Goal: Find specific page/section: Find specific page/section

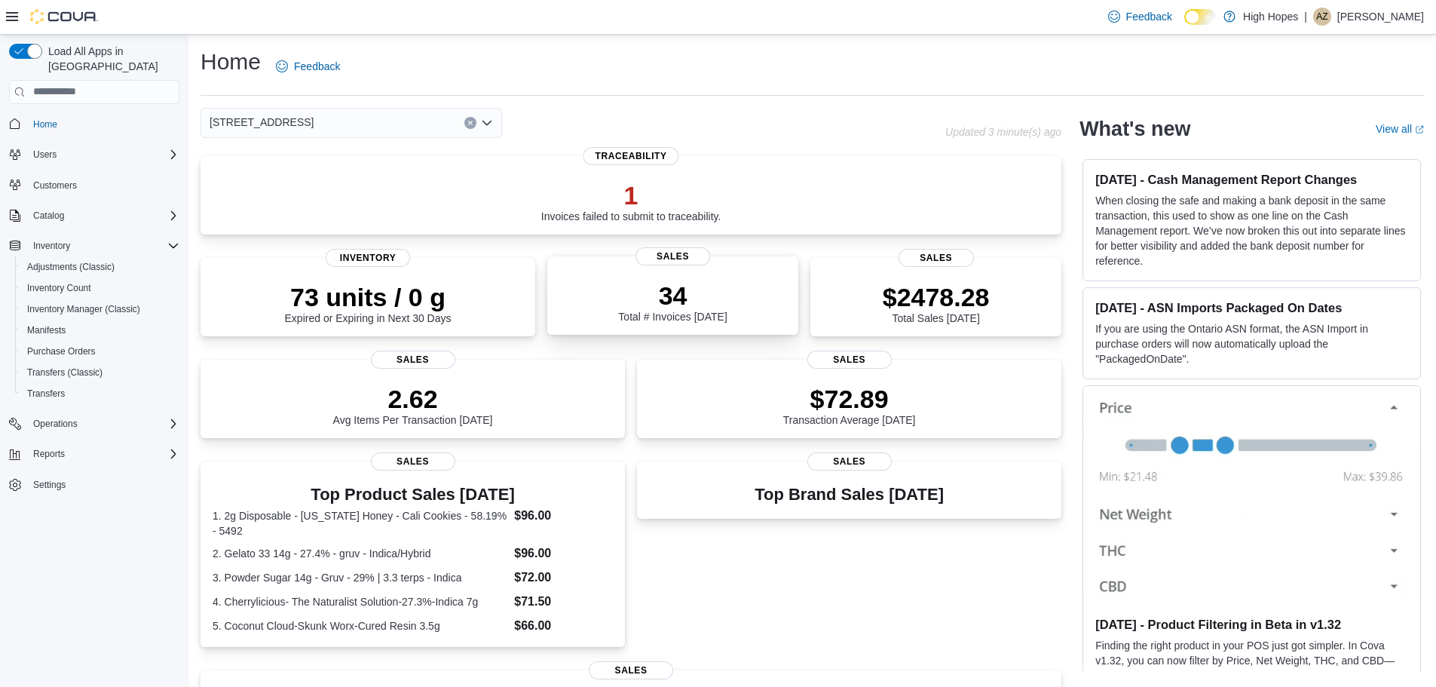
click at [758, 290] on div "34 Total # Invoices [DATE]" at bounding box center [672, 298] width 227 height 48
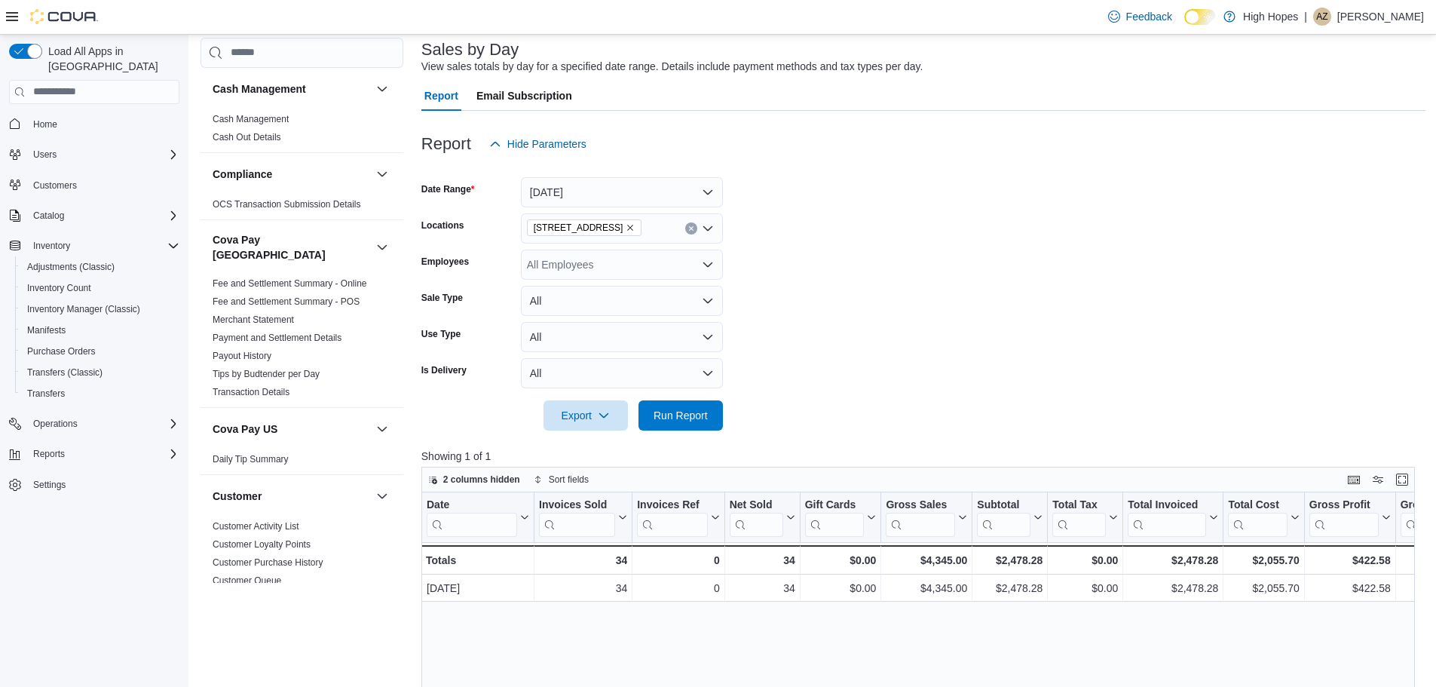
scroll to position [302, 0]
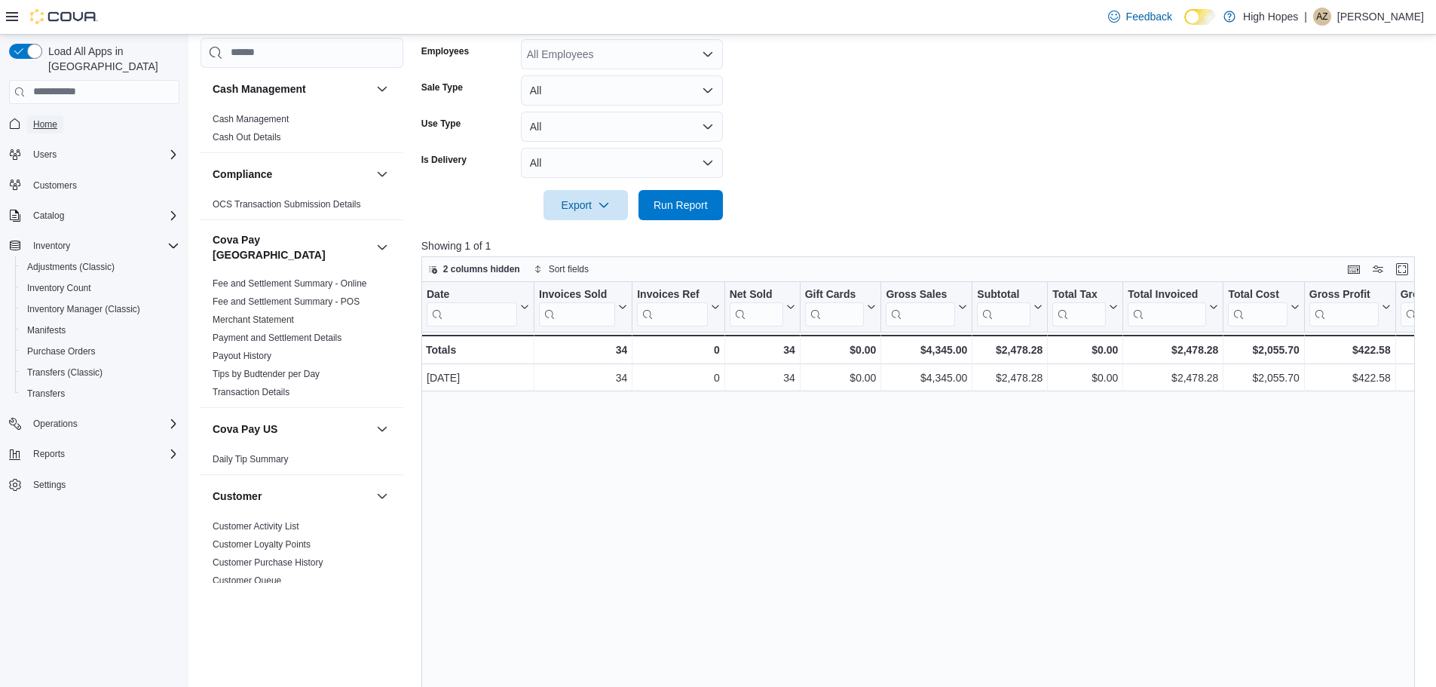
click at [41, 118] on span "Home" at bounding box center [45, 124] width 24 height 12
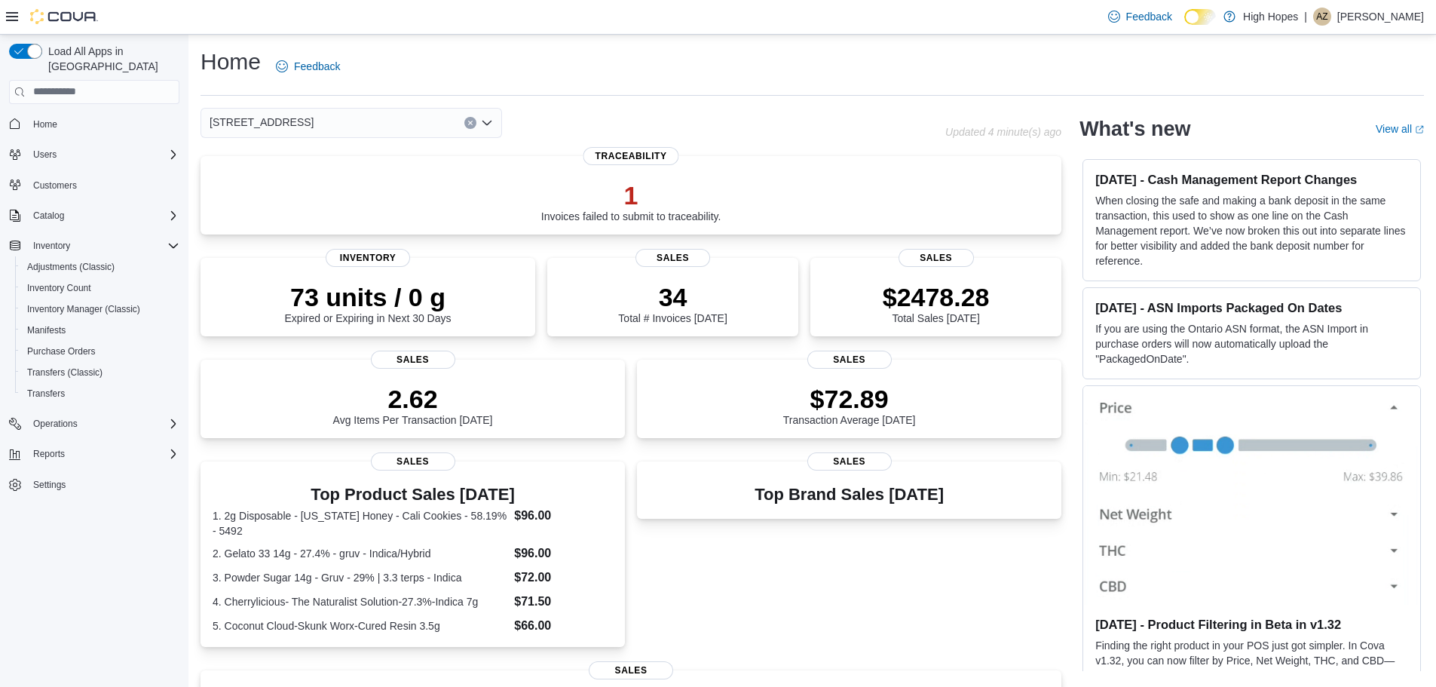
click at [333, 120] on div "[STREET_ADDRESS]" at bounding box center [352, 123] width 302 height 30
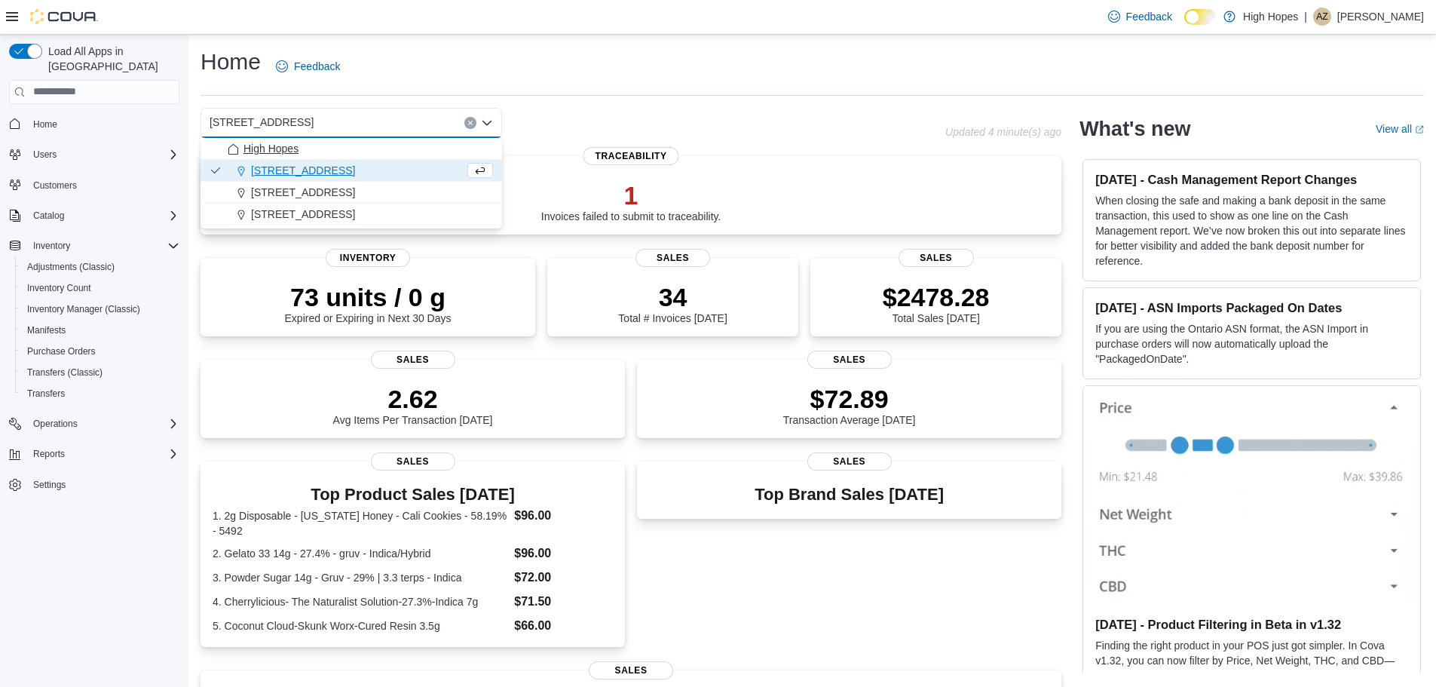
click at [291, 149] on span "High Hopes" at bounding box center [271, 148] width 55 height 15
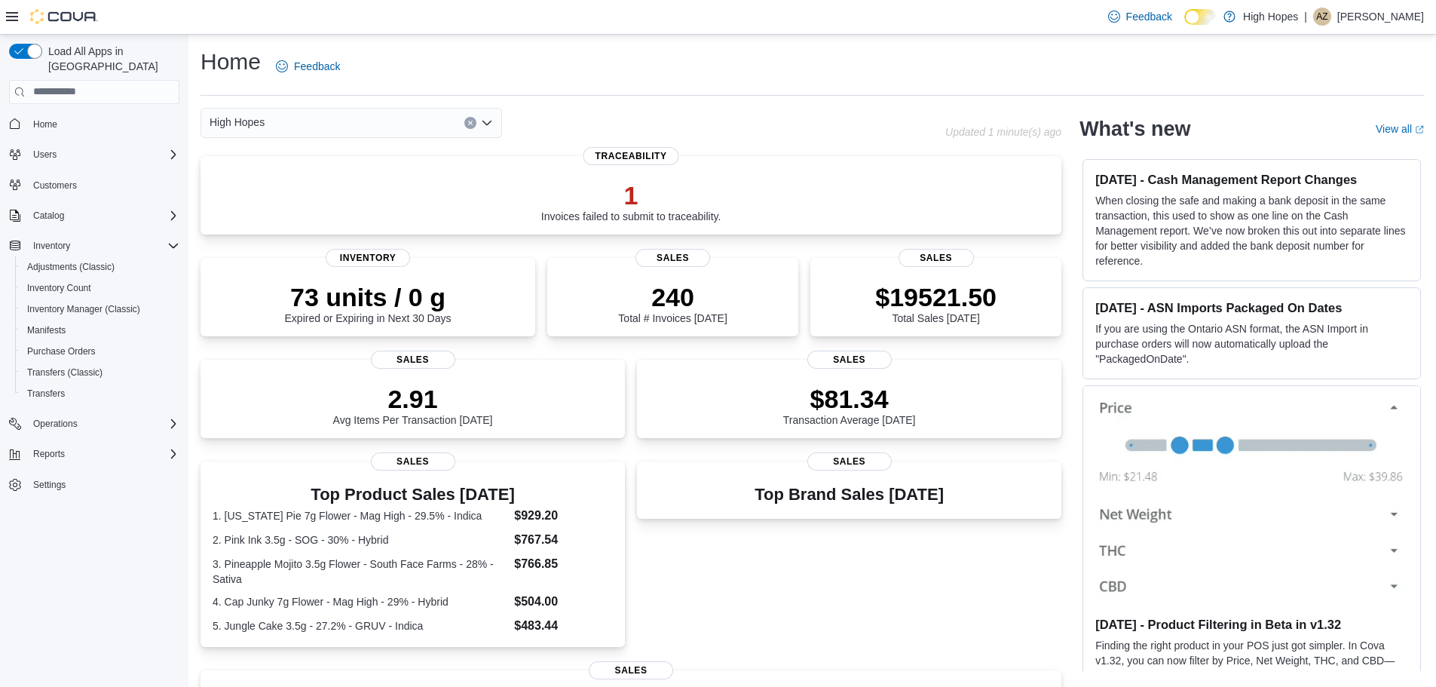
click at [385, 119] on div "High Hopes" at bounding box center [352, 123] width 302 height 30
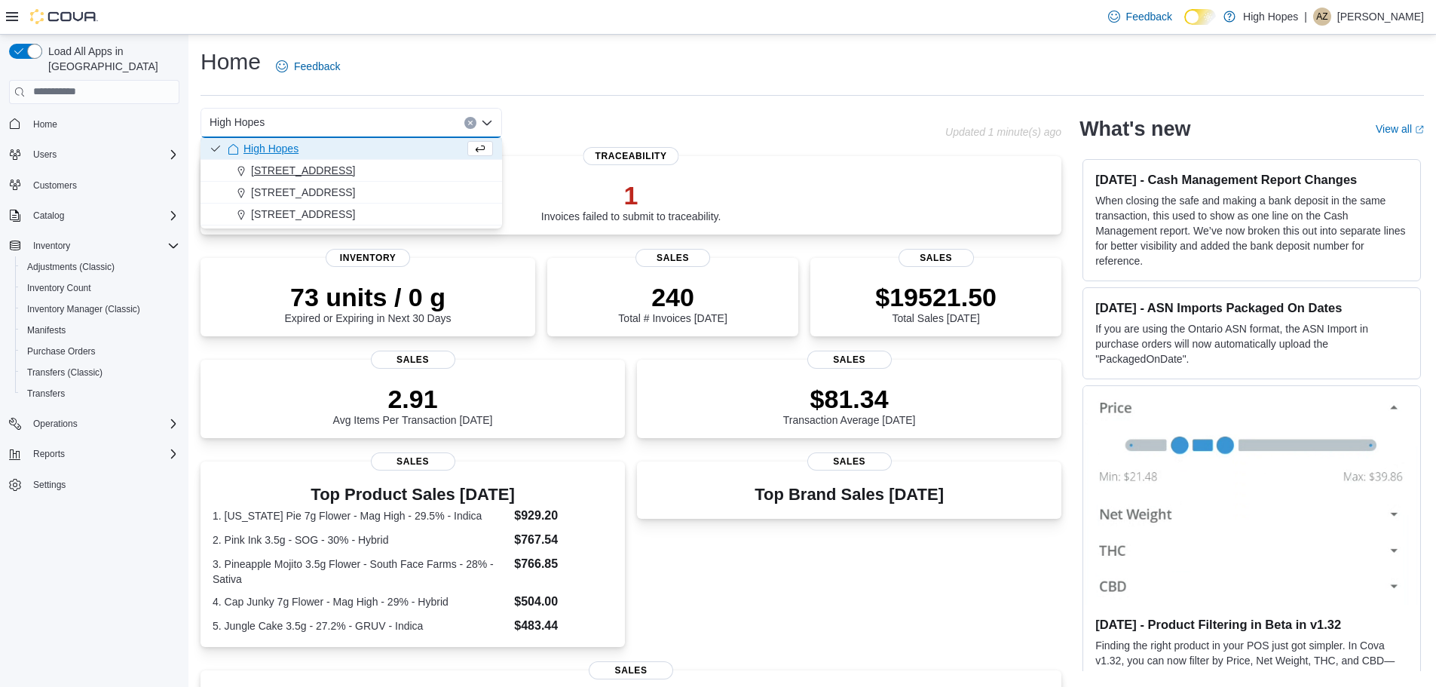
click at [305, 169] on span "[STREET_ADDRESS]" at bounding box center [303, 170] width 104 height 15
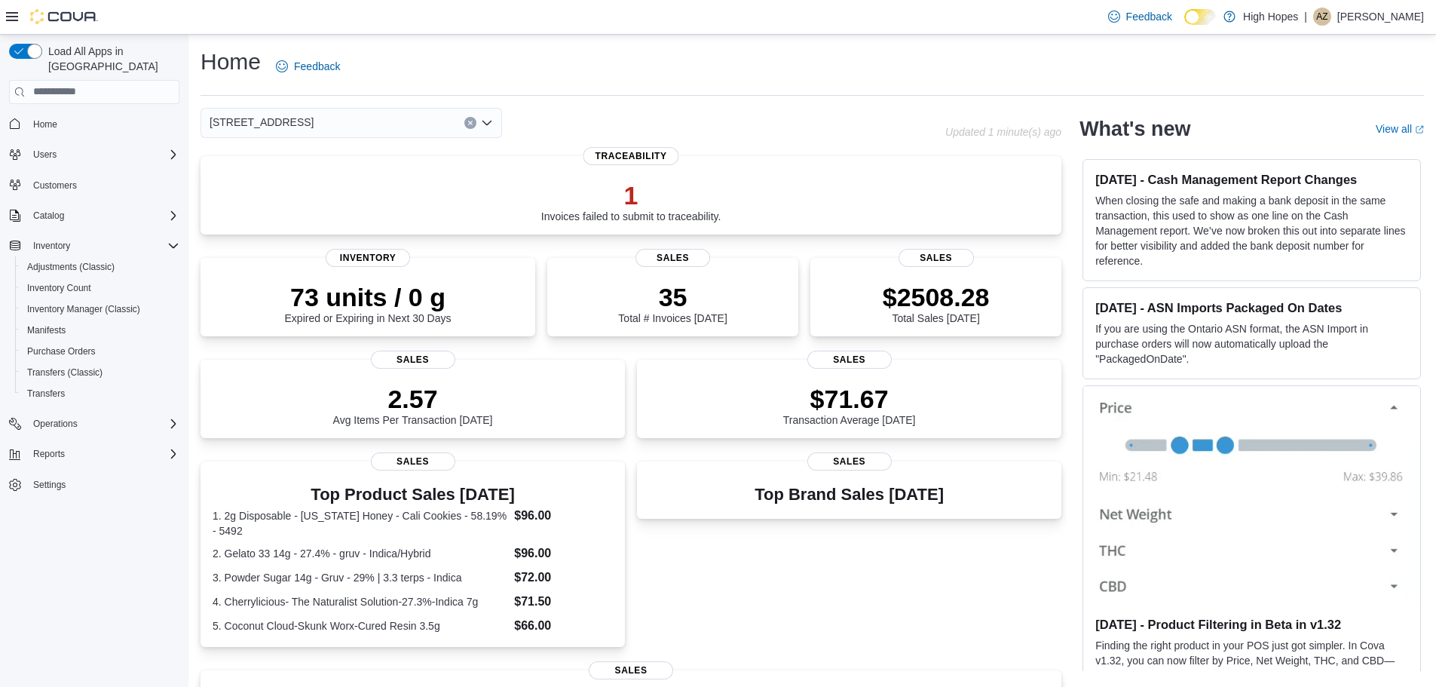
click at [351, 127] on div "[STREET_ADDRESS]" at bounding box center [352, 123] width 302 height 30
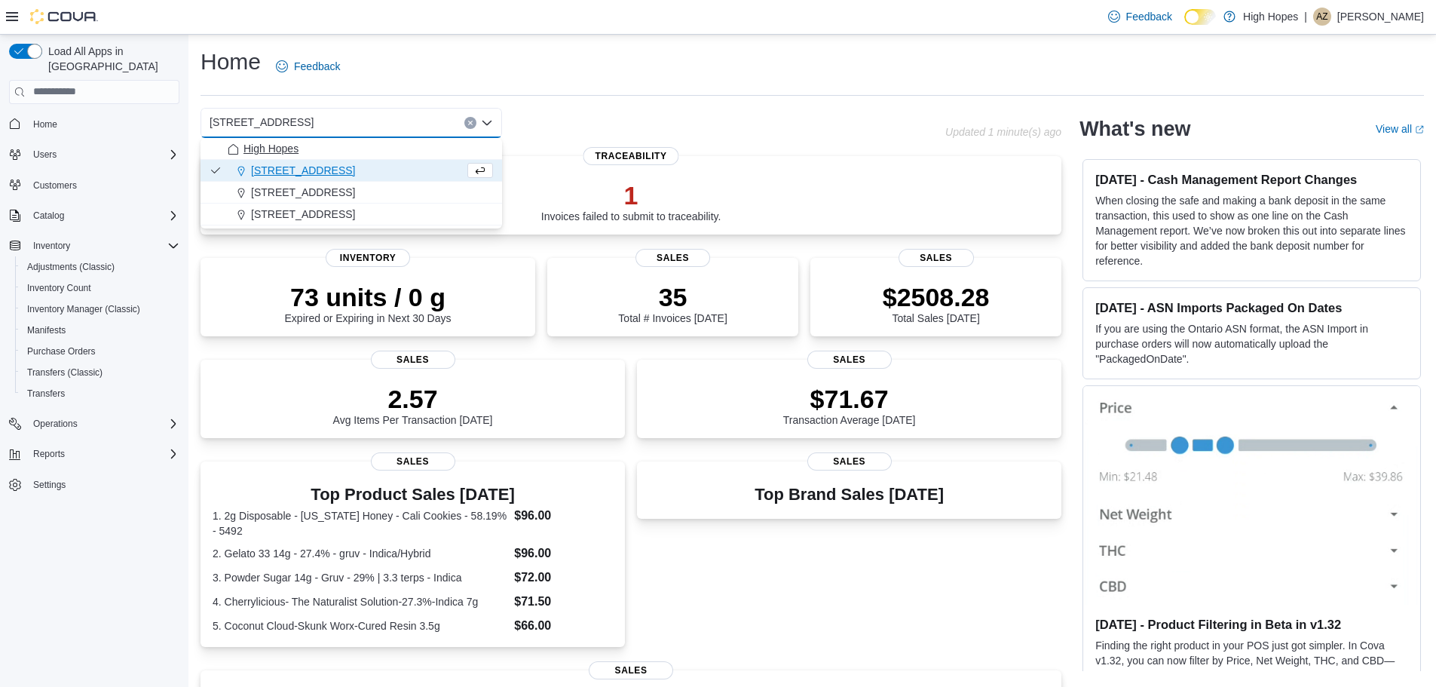
click at [294, 152] on span "High Hopes" at bounding box center [271, 148] width 55 height 15
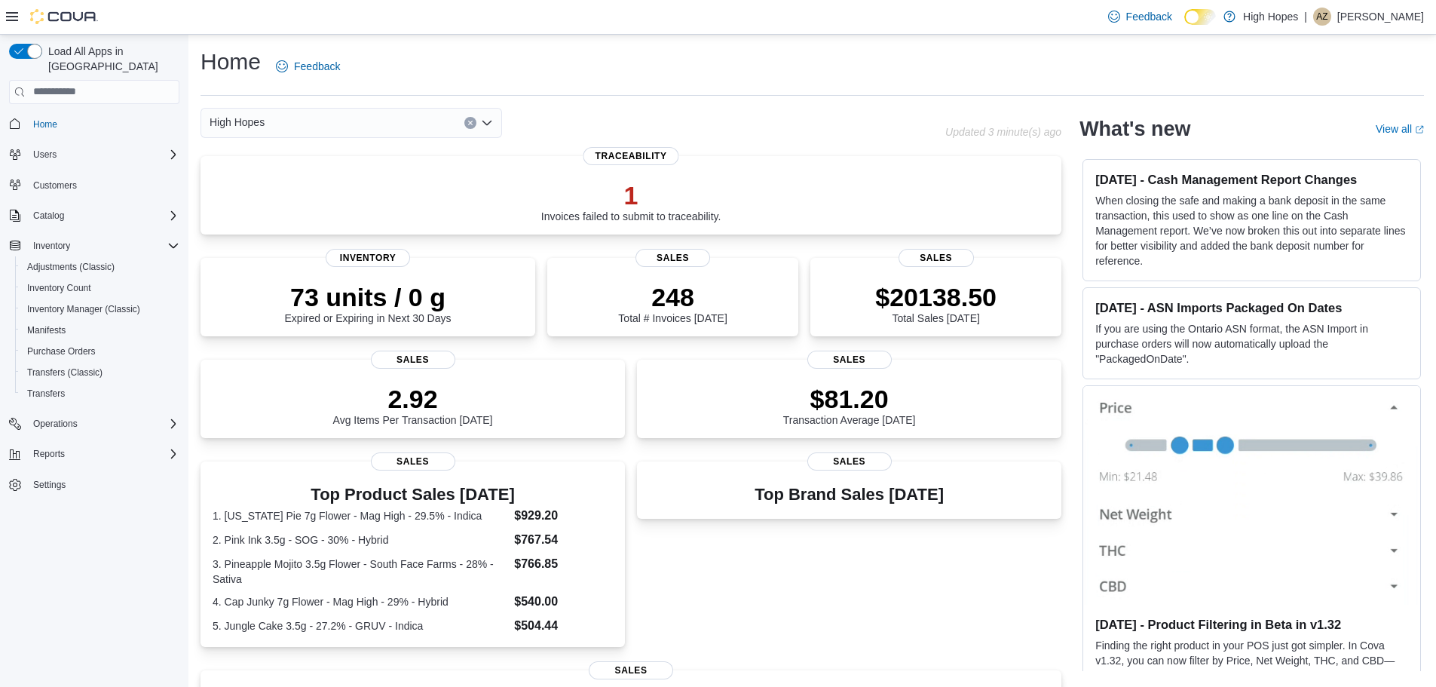
click at [356, 126] on div "High Hopes" at bounding box center [352, 123] width 302 height 30
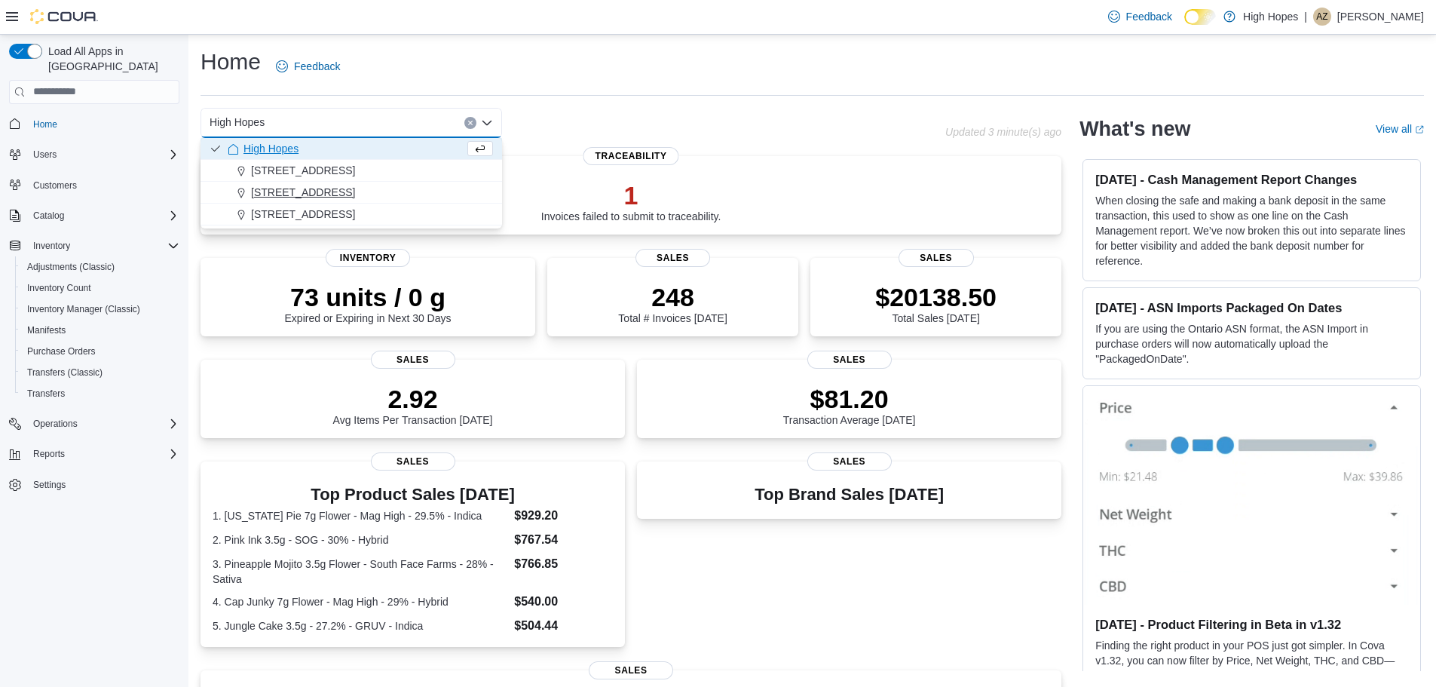
click at [329, 186] on span "[STREET_ADDRESS]" at bounding box center [303, 192] width 104 height 15
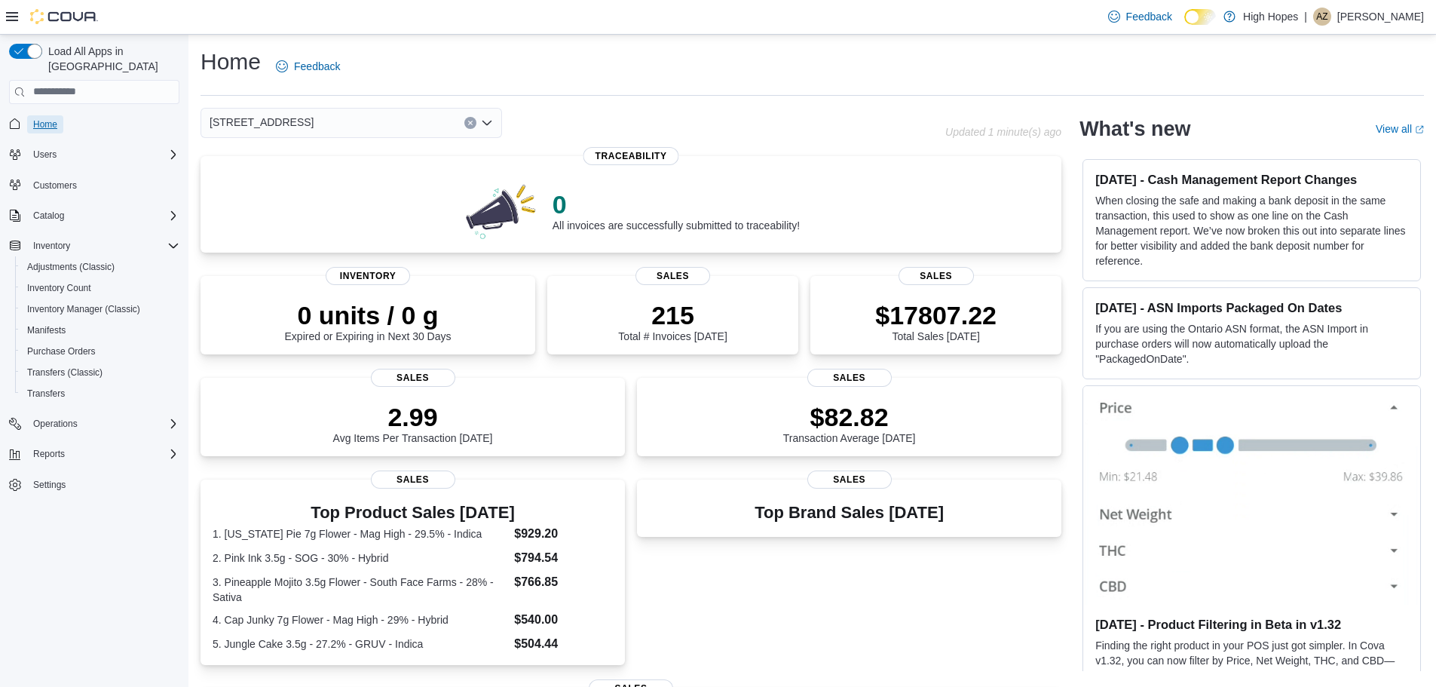
click at [56, 118] on span "Home" at bounding box center [45, 124] width 24 height 12
